Goal: Task Accomplishment & Management: Use online tool/utility

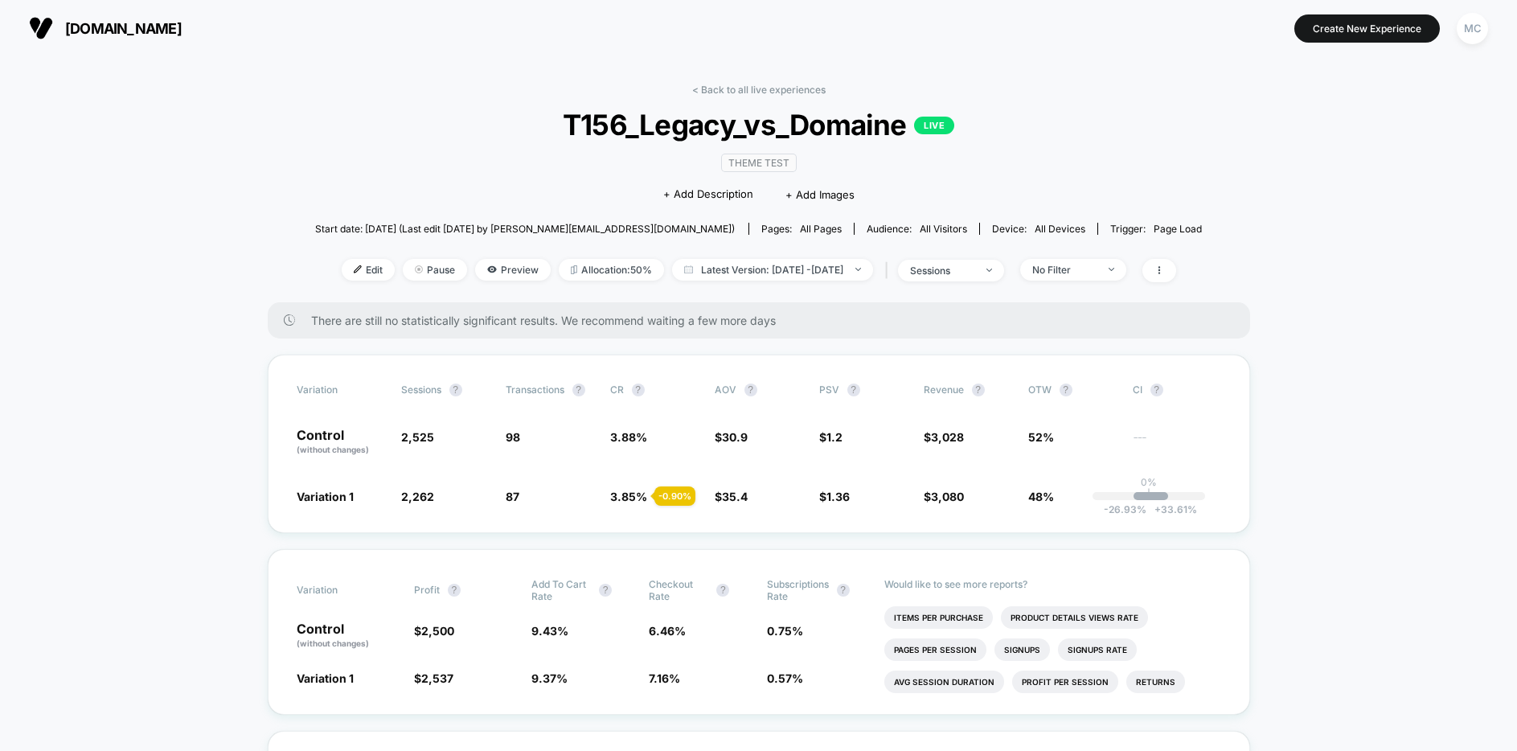
click at [475, 105] on div "< Back to all live experiences T156_Legacy_vs_Domaine LIVE Theme Test Click to …" at bounding box center [759, 193] width 888 height 219
click at [1475, 34] on div "MC" at bounding box center [1472, 28] width 31 height 31
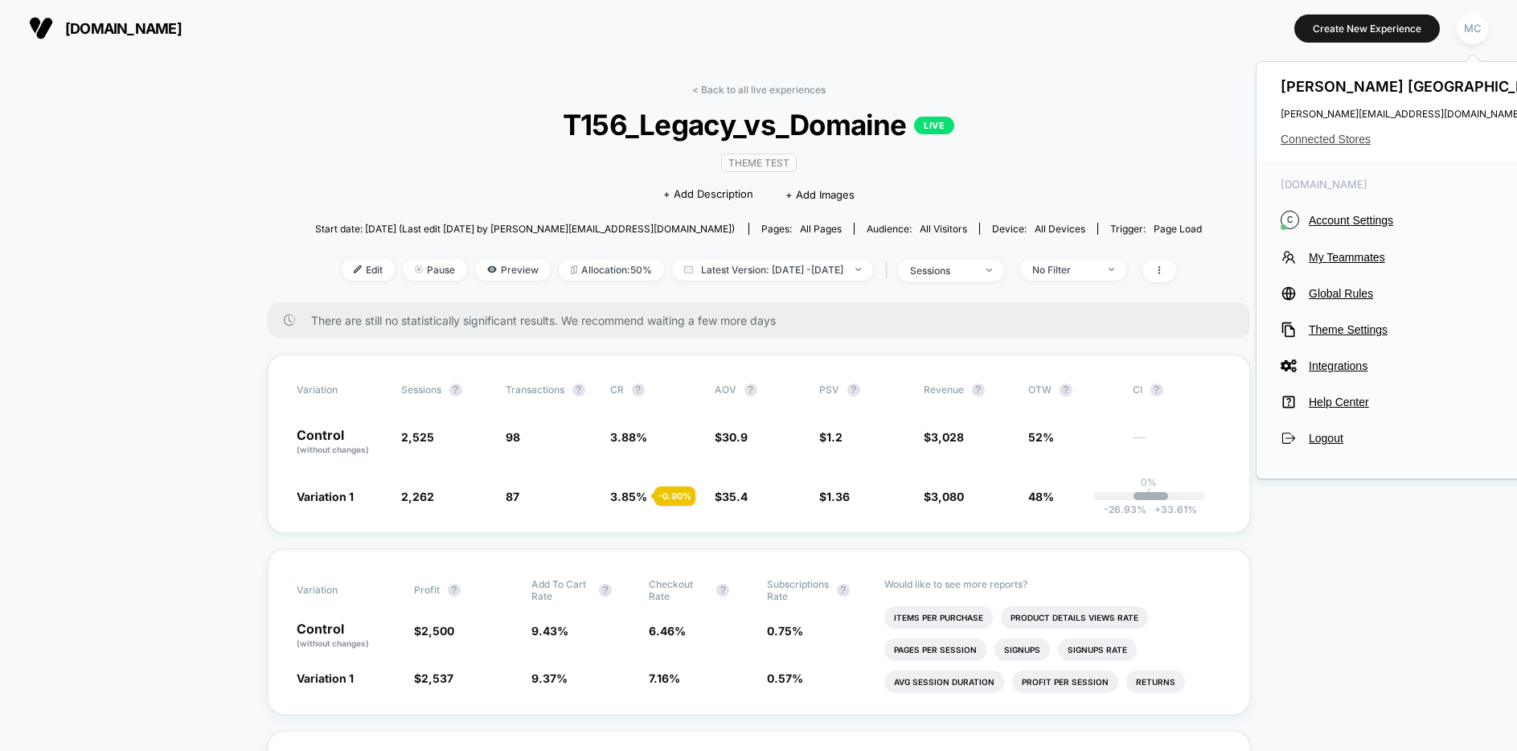
click at [1339, 140] on span "Connected Stores" at bounding box center [1421, 139] width 281 height 13
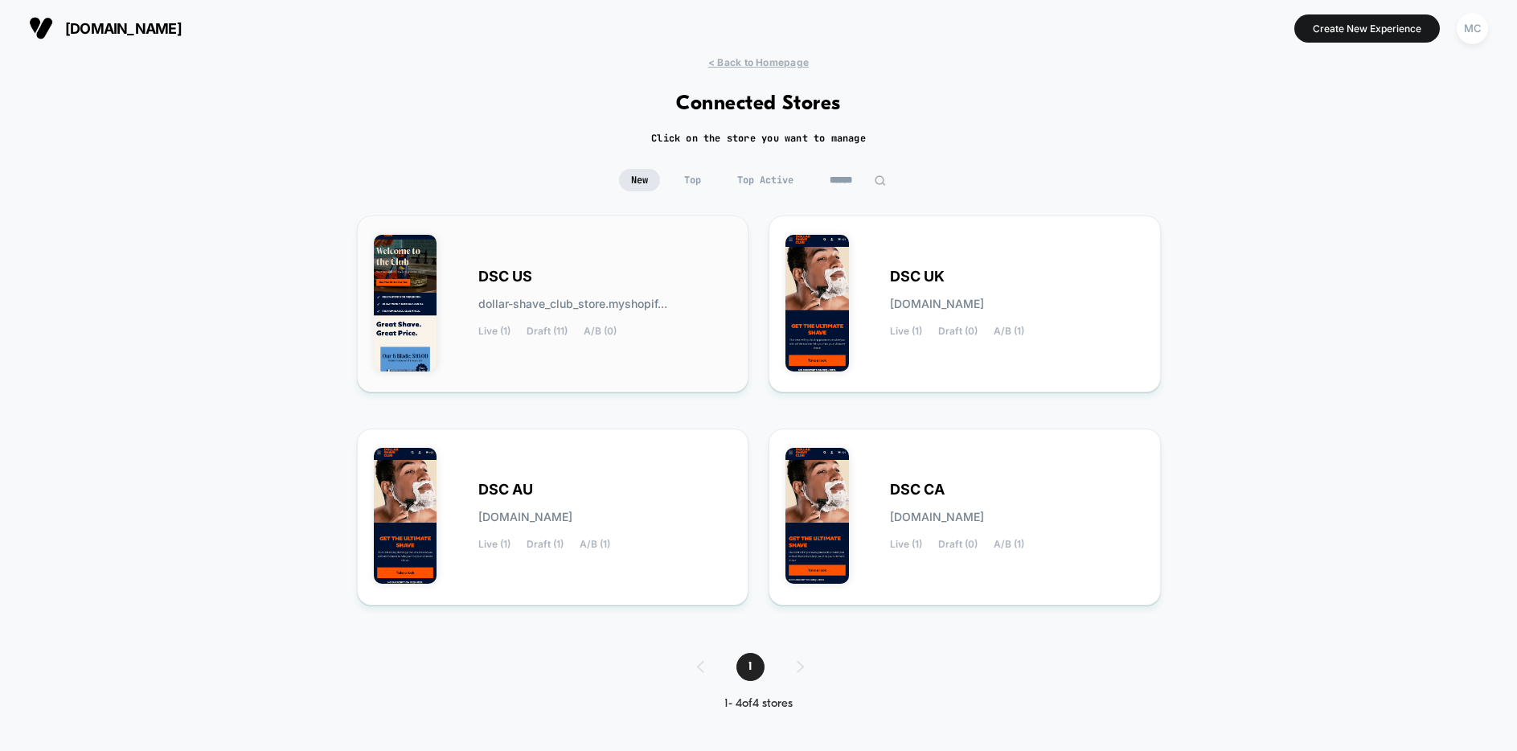
click at [576, 297] on div "DSC US dollar-shave_club_store.myshopif... Live (1) Draft (11) A/B (0)" at bounding box center [605, 304] width 254 height 66
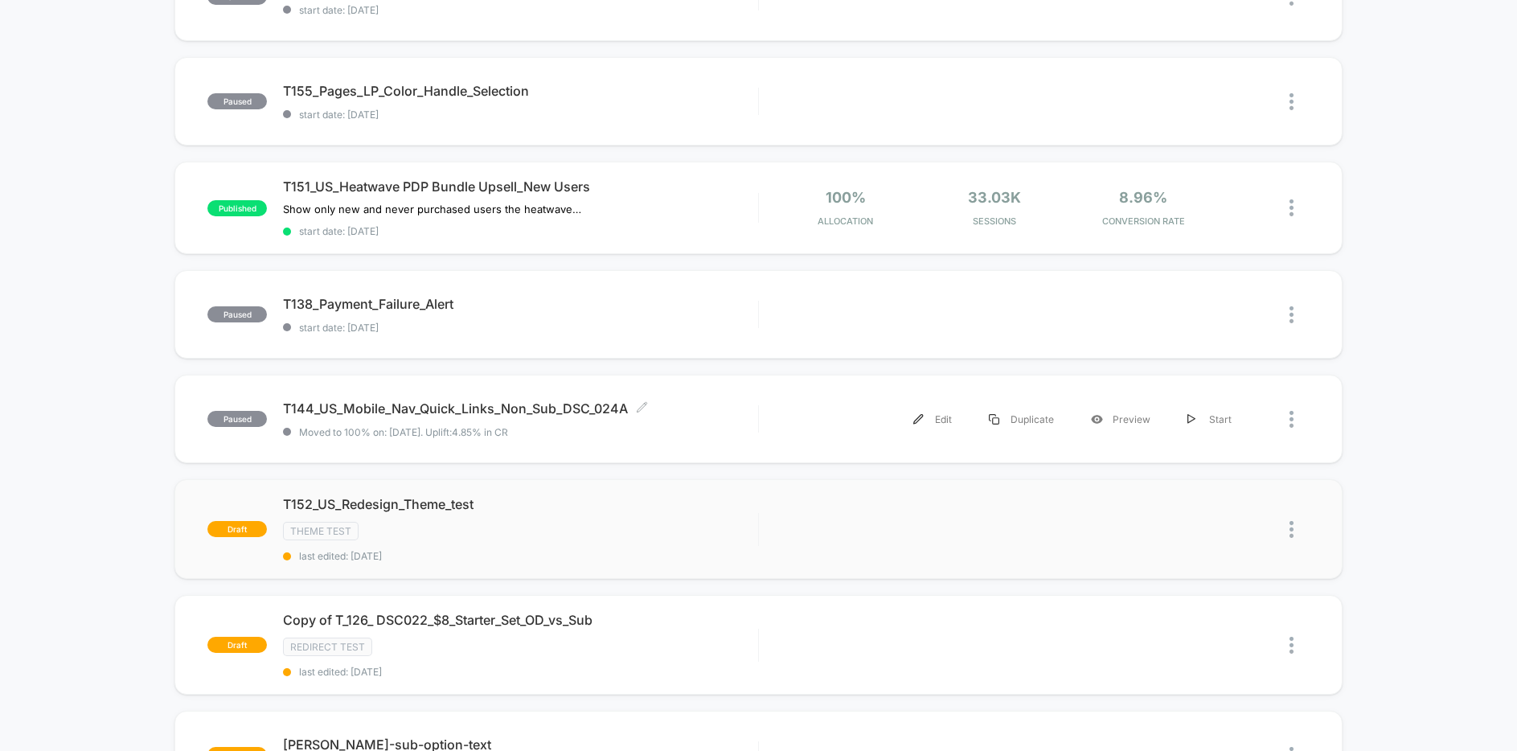
scroll to position [290, 0]
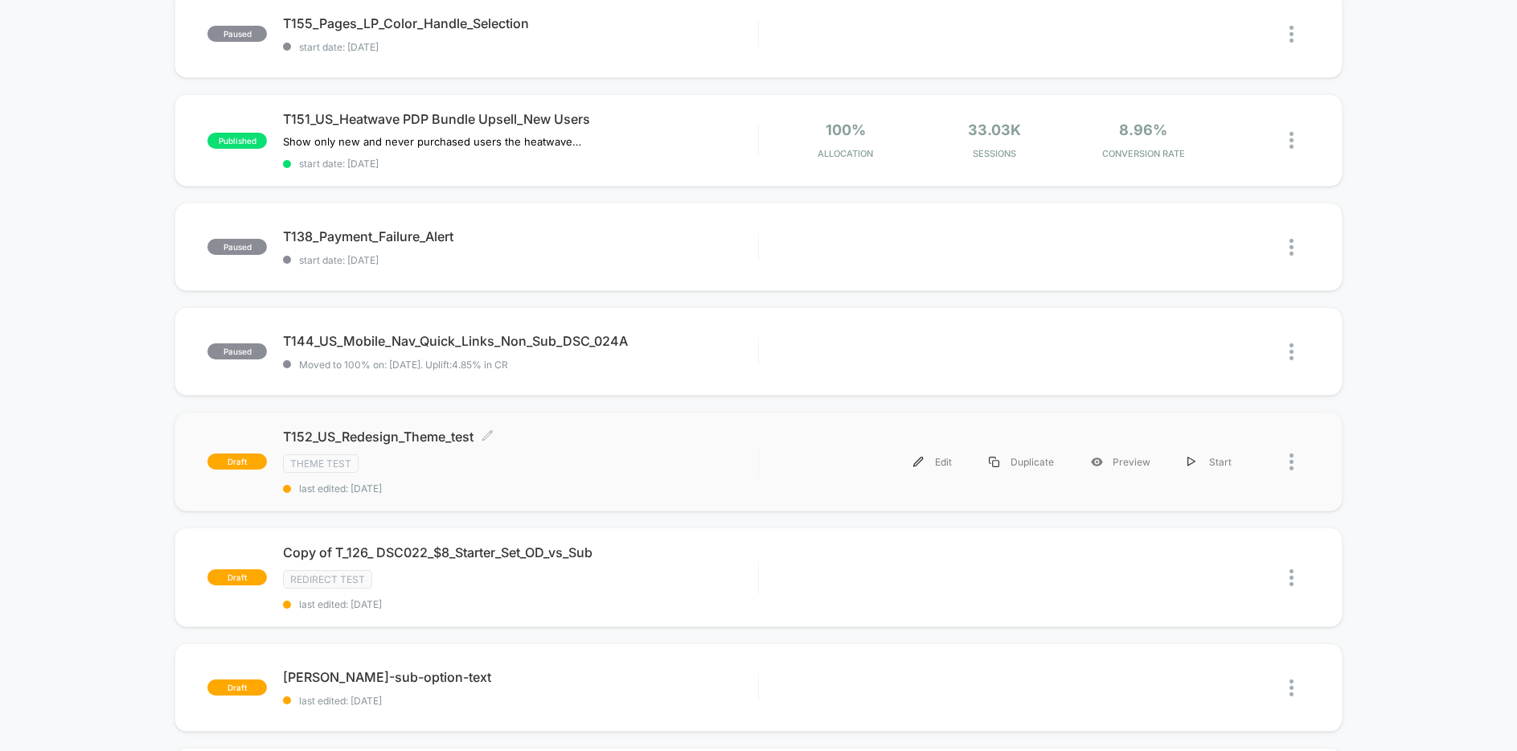
click at [732, 461] on div "Theme Test" at bounding box center [520, 463] width 475 height 18
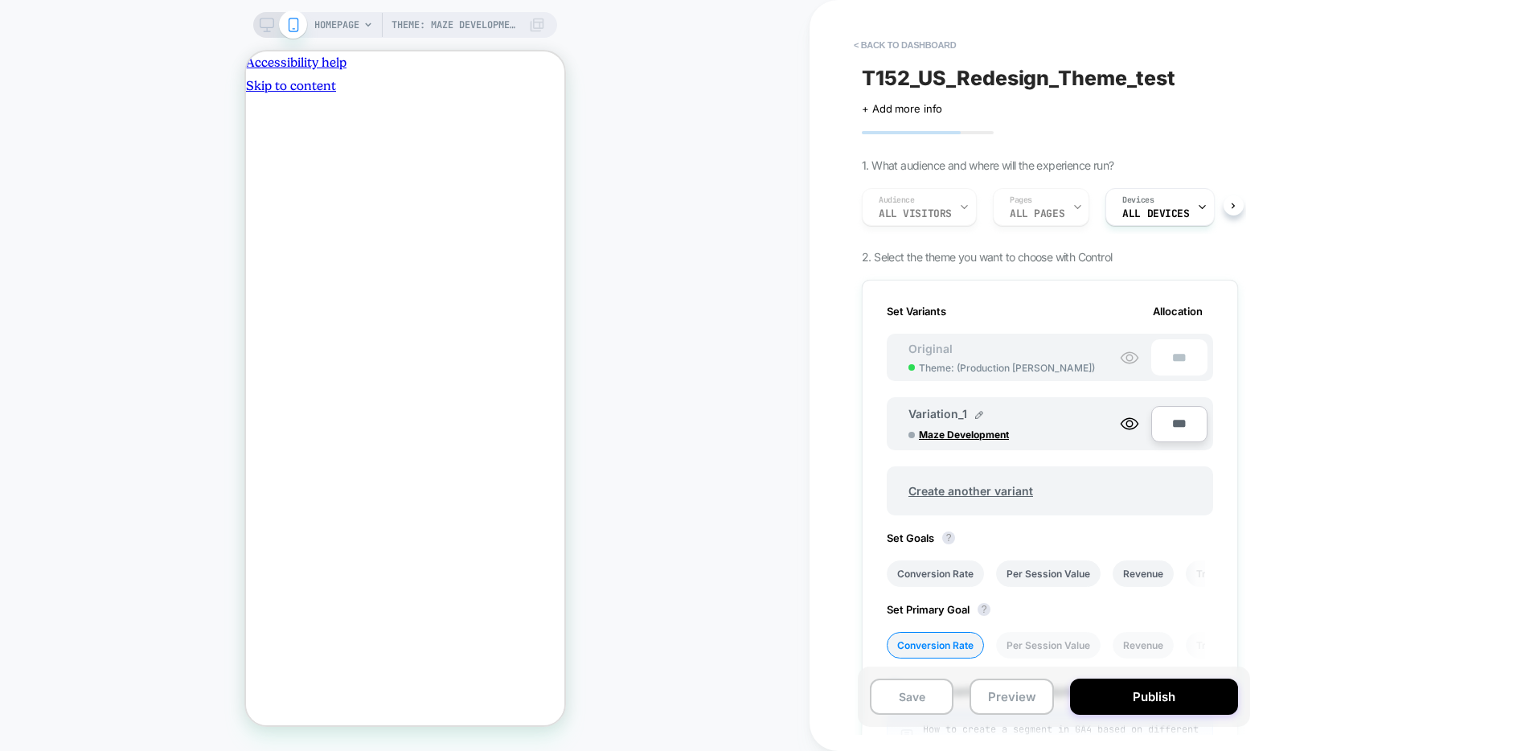
scroll to position [0, 2]
click at [976, 434] on span "Maze Development" at bounding box center [979, 435] width 121 height 12
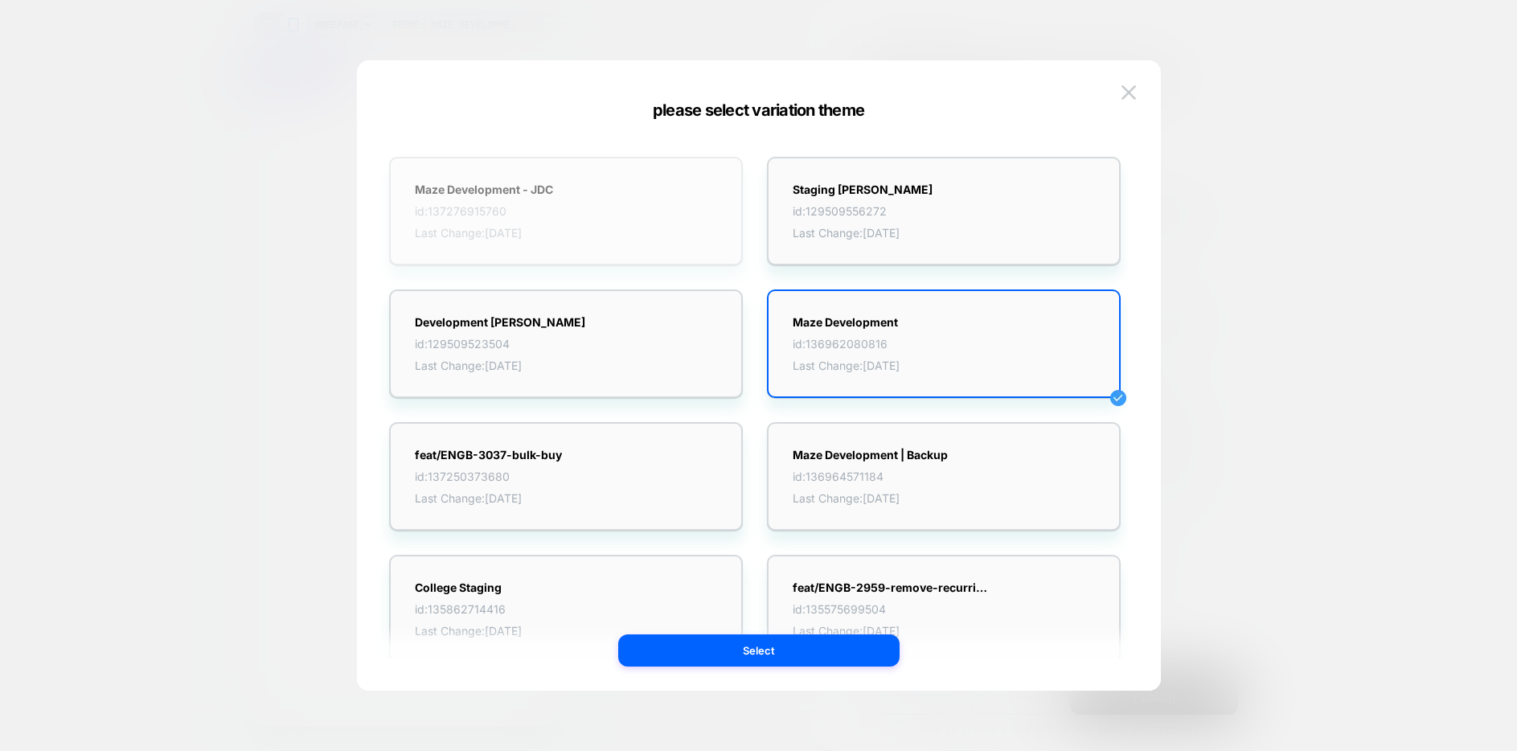
click at [591, 244] on div "Maze Development - JDC id: 137276915760 Last Change: [DATE]" at bounding box center [566, 211] width 354 height 109
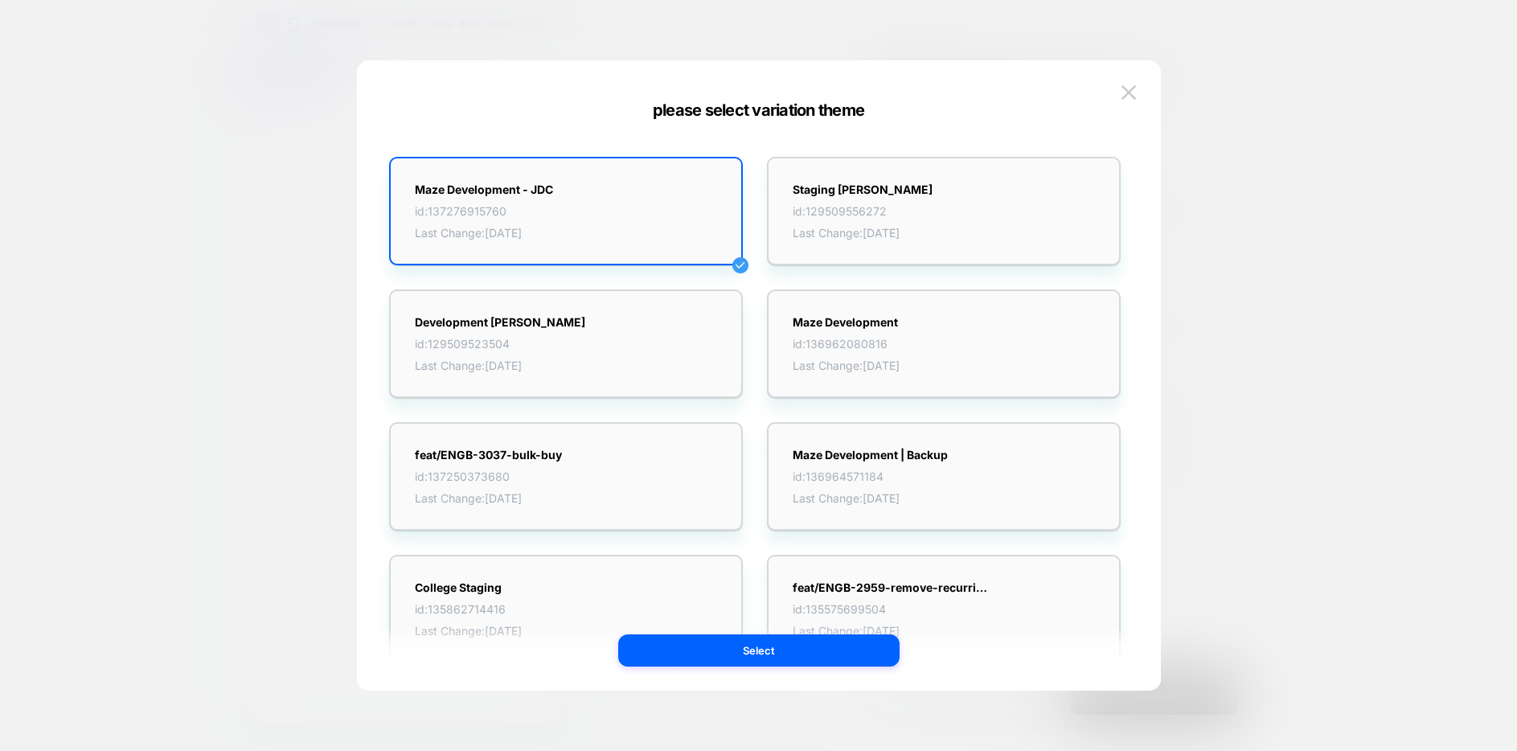
scroll to position [0, 0]
click at [744, 647] on button "Select" at bounding box center [758, 650] width 281 height 32
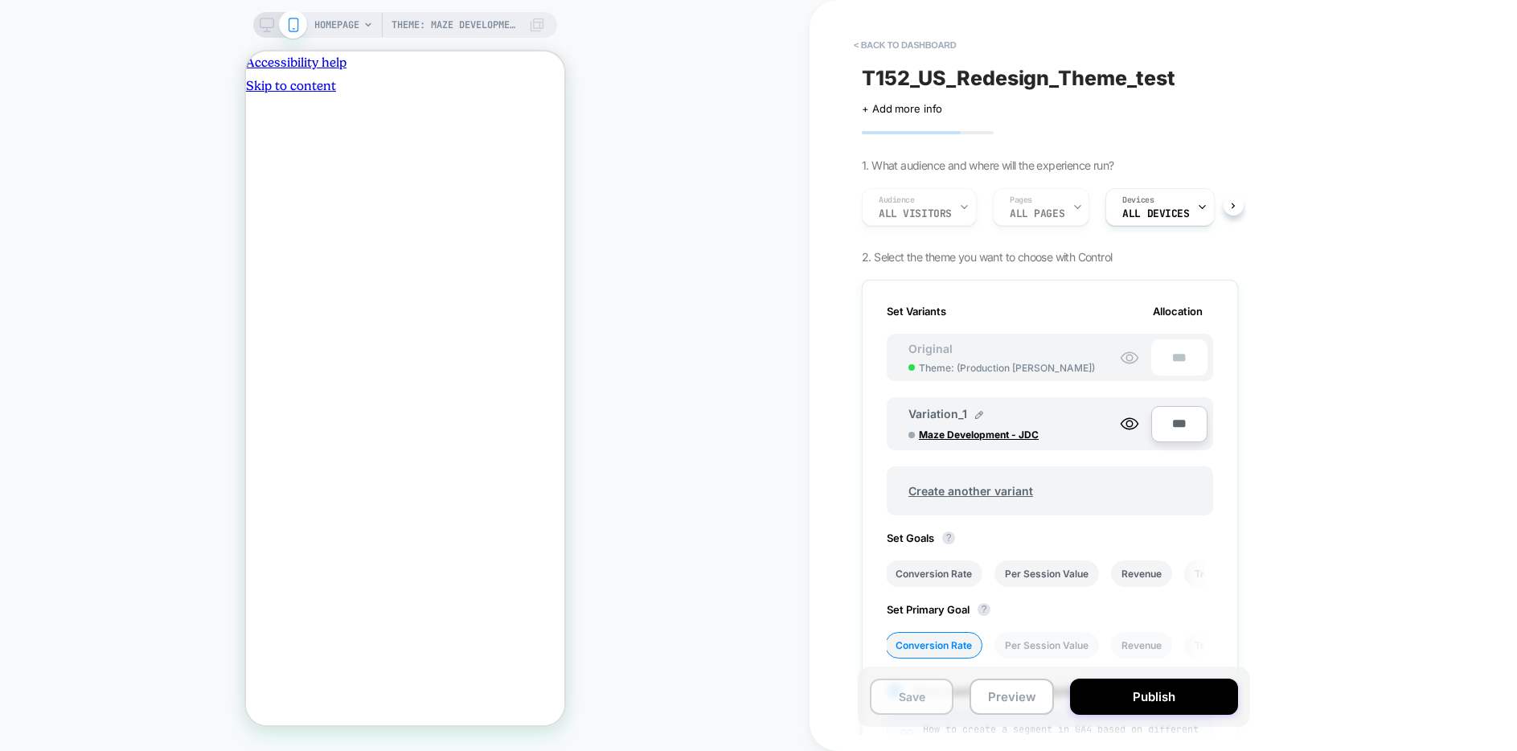
click at [918, 694] on button "Save" at bounding box center [912, 697] width 84 height 36
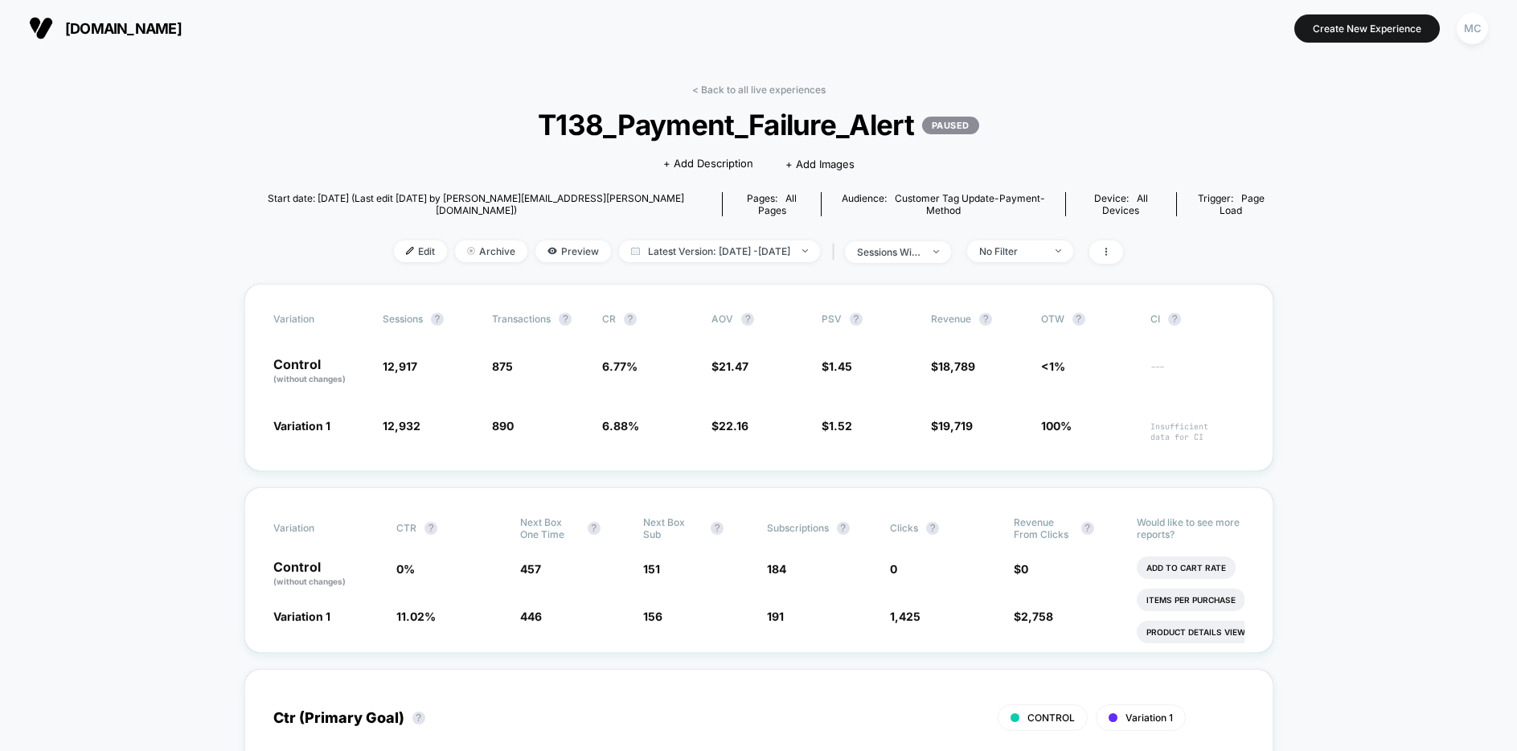
click at [1477, 30] on div "MC" at bounding box center [1472, 28] width 31 height 31
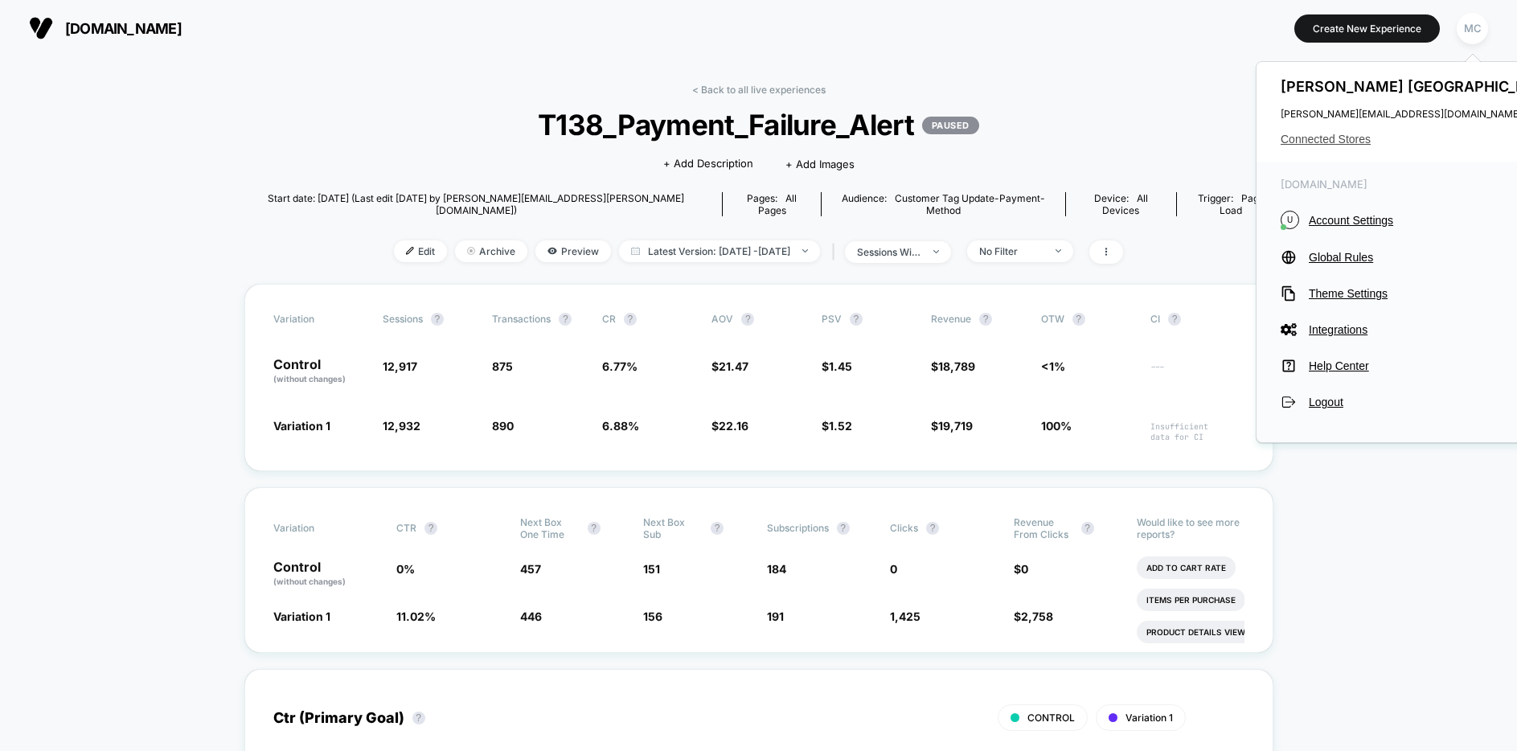
click at [1342, 139] on span "Connected Stores" at bounding box center [1421, 139] width 281 height 13
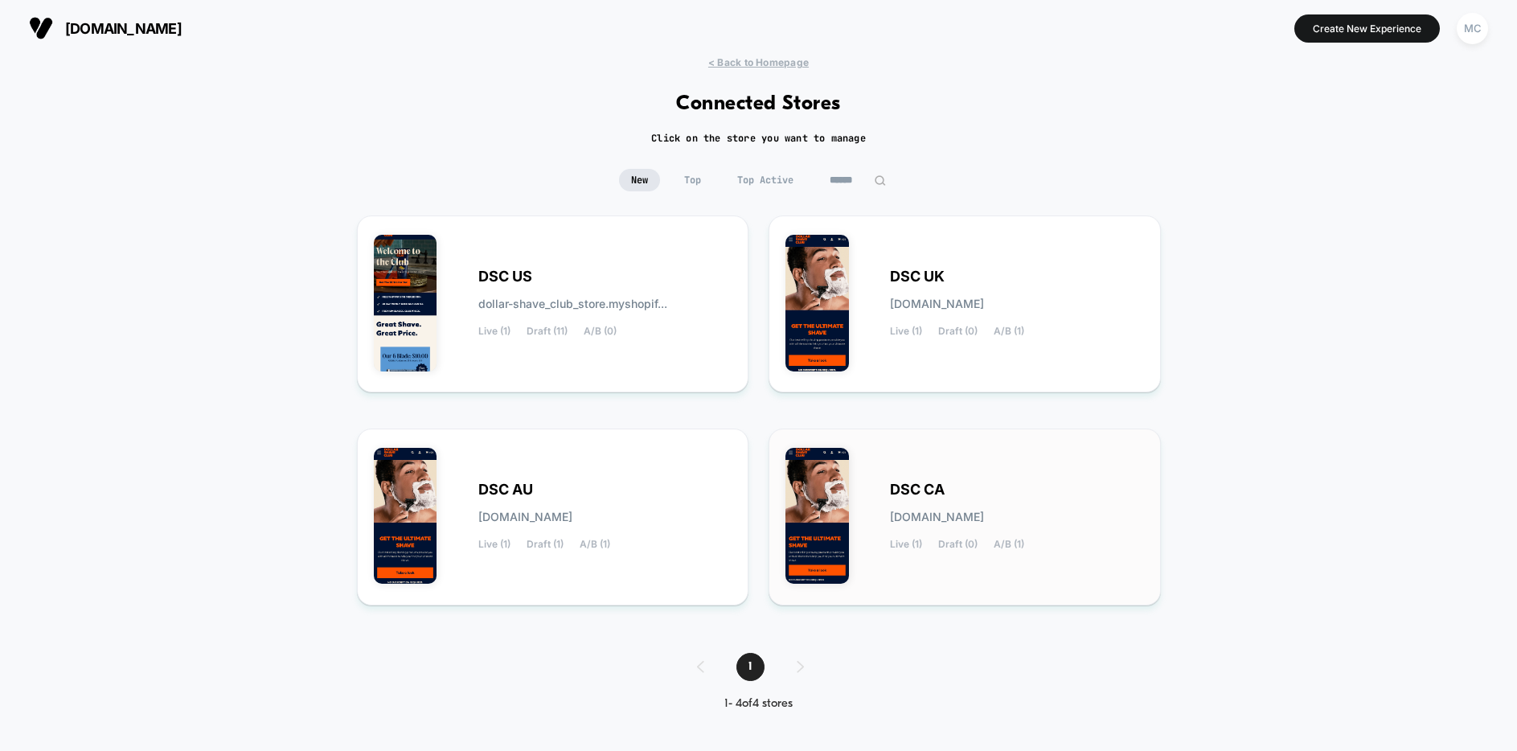
click at [1015, 514] on div "DSC CA dsc-ca.myshopify.com Live (1) Draft (0) A/B (1)" at bounding box center [1017, 517] width 254 height 66
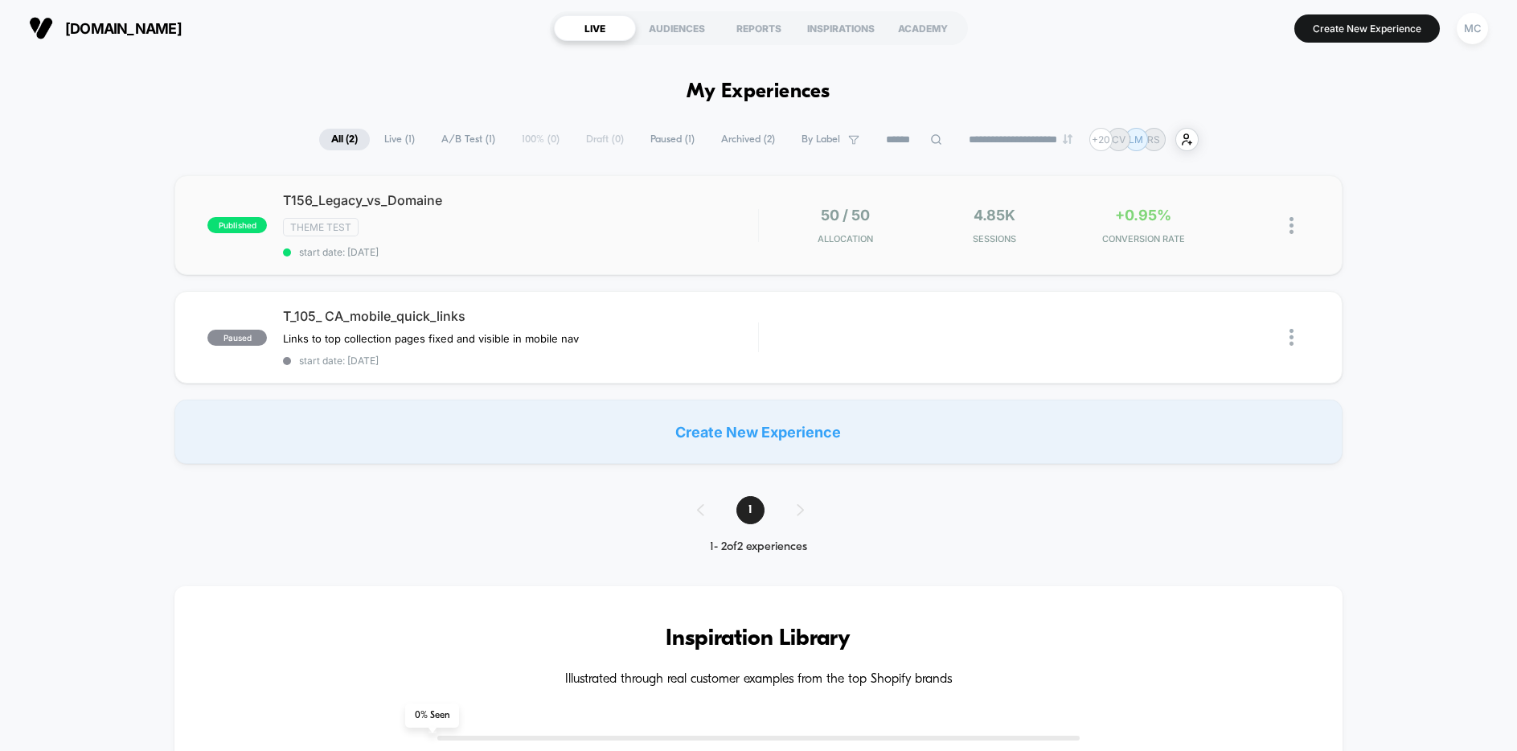
click at [656, 240] on div "T156_Legacy_vs_Domaine Theme Test start date: 10/1/2025" at bounding box center [520, 225] width 475 height 66
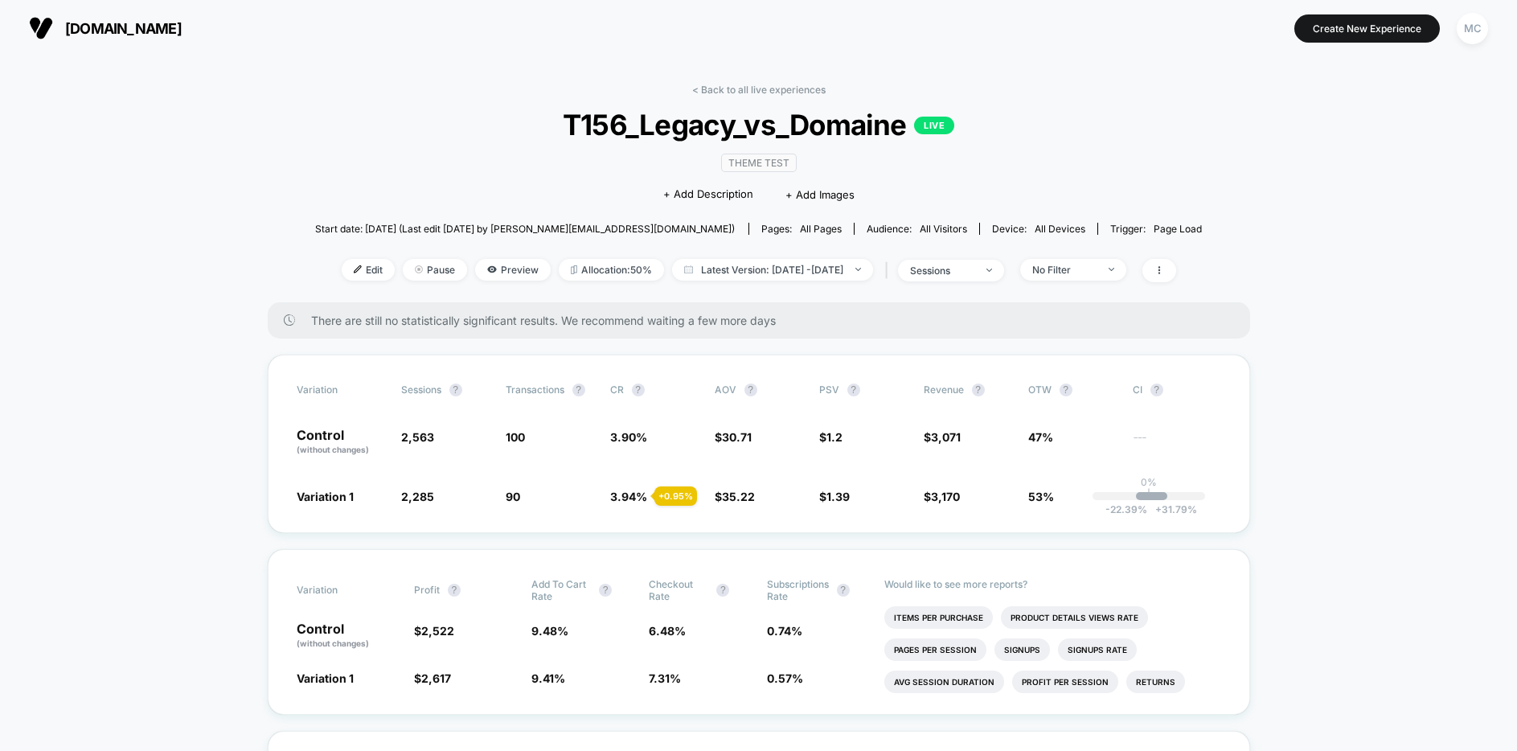
click at [1074, 159] on div "< Back to all live experiences T156_Legacy_vs_Domaine LIVE Theme Test Click to …" at bounding box center [759, 193] width 888 height 219
click at [484, 164] on div "< Back to all live experiences T156_Legacy_vs_Domaine LIVE Theme Test Click to …" at bounding box center [759, 193] width 888 height 219
